Goal: Task Accomplishment & Management: Manage account settings

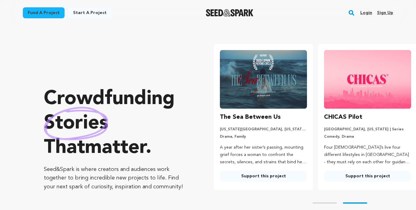
click at [368, 13] on link "Login" at bounding box center [367, 13] width 12 height 10
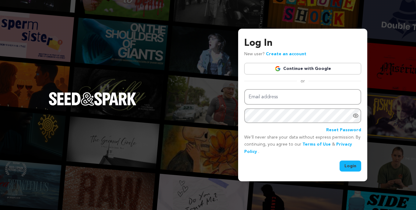
click at [300, 72] on link "Continue with Google" at bounding box center [303, 69] width 117 height 12
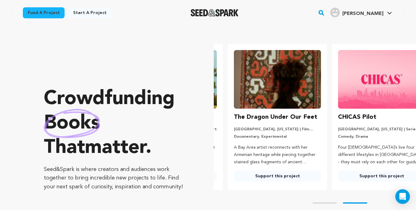
scroll to position [0, 109]
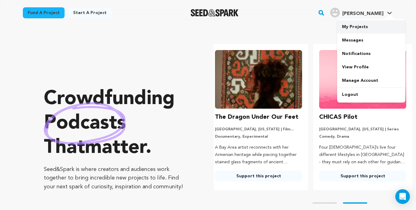
click at [358, 28] on link "My Projects" at bounding box center [371, 26] width 68 height 13
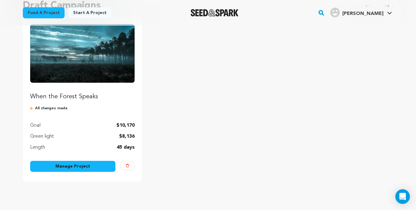
scroll to position [72, 0]
click at [74, 167] on link "Manage Project" at bounding box center [72, 165] width 85 height 11
